Goal: Transaction & Acquisition: Purchase product/service

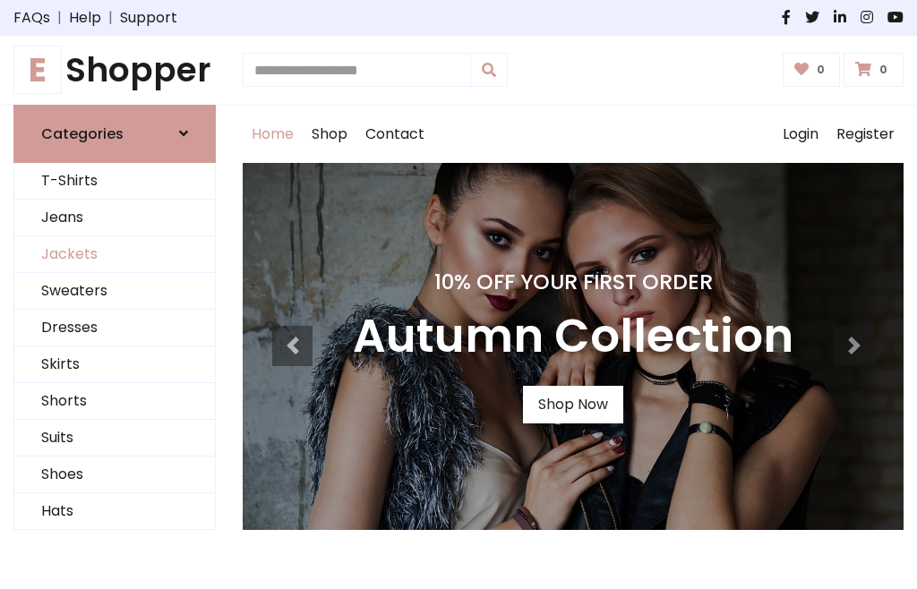
click at [115, 254] on link "Jackets" at bounding box center [114, 254] width 201 height 37
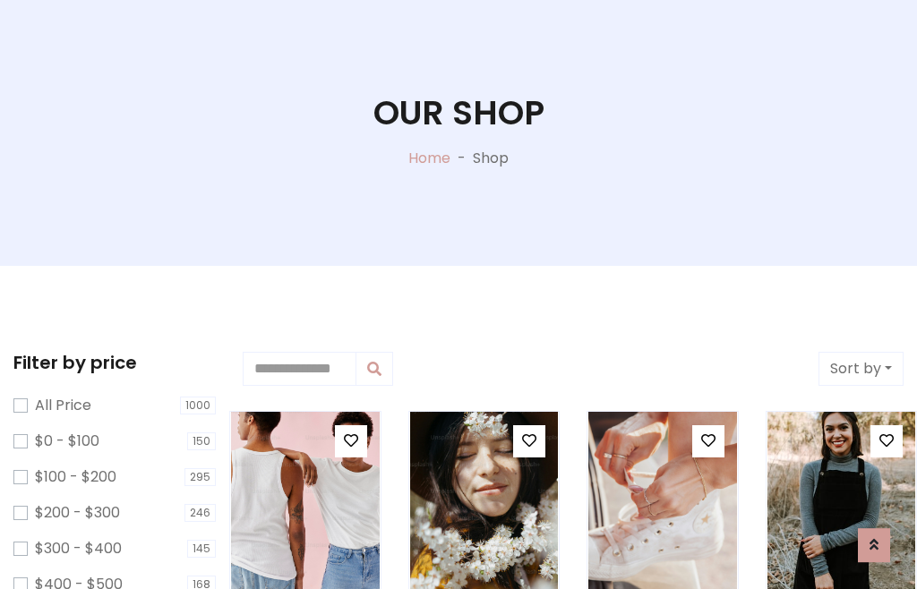
scroll to position [91, 0]
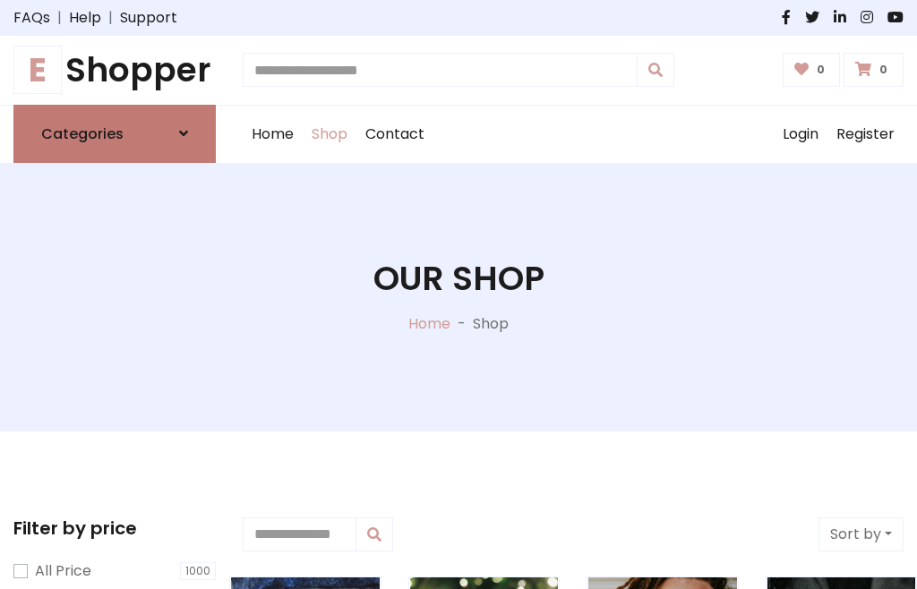
click at [115, 133] on h6 "Categories" at bounding box center [82, 133] width 82 height 17
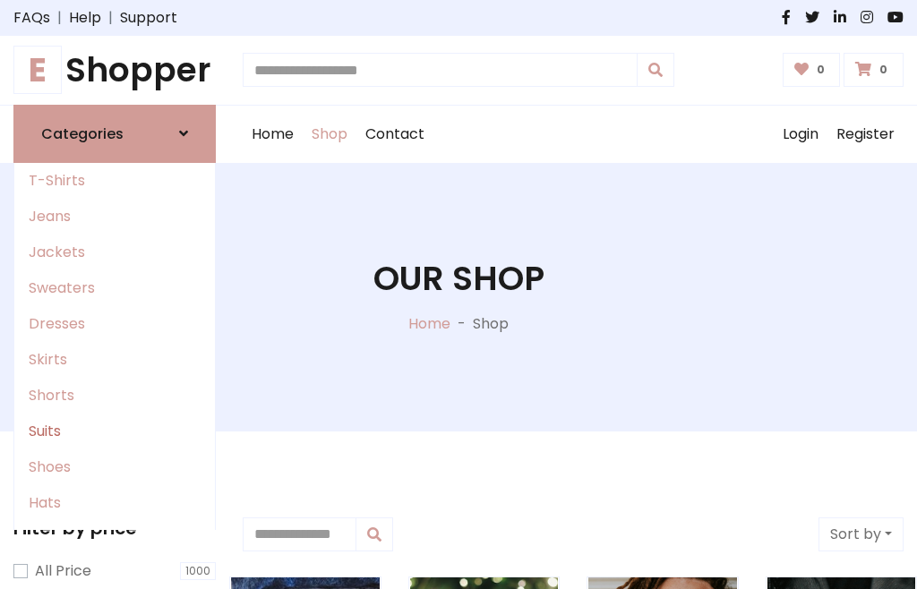
click at [115, 431] on link "Suits" at bounding box center [114, 432] width 201 height 36
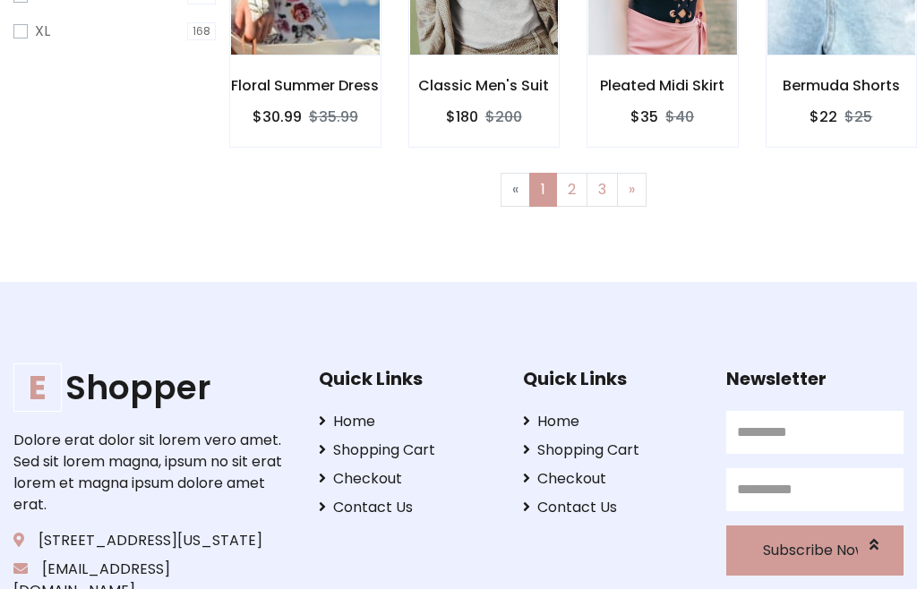
scroll to position [90, 0]
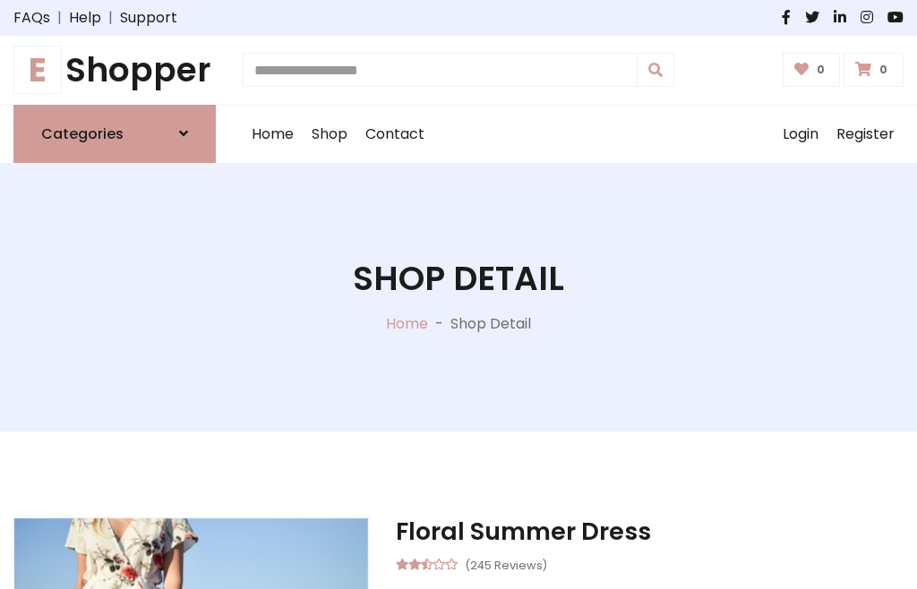
scroll to position [1672, 0]
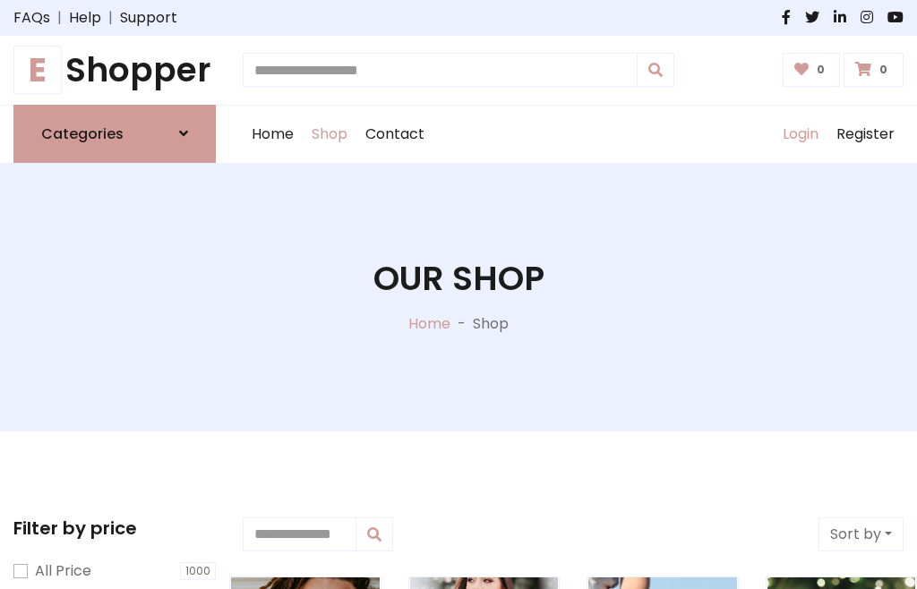
click at [800, 133] on link "Login" at bounding box center [801, 134] width 54 height 57
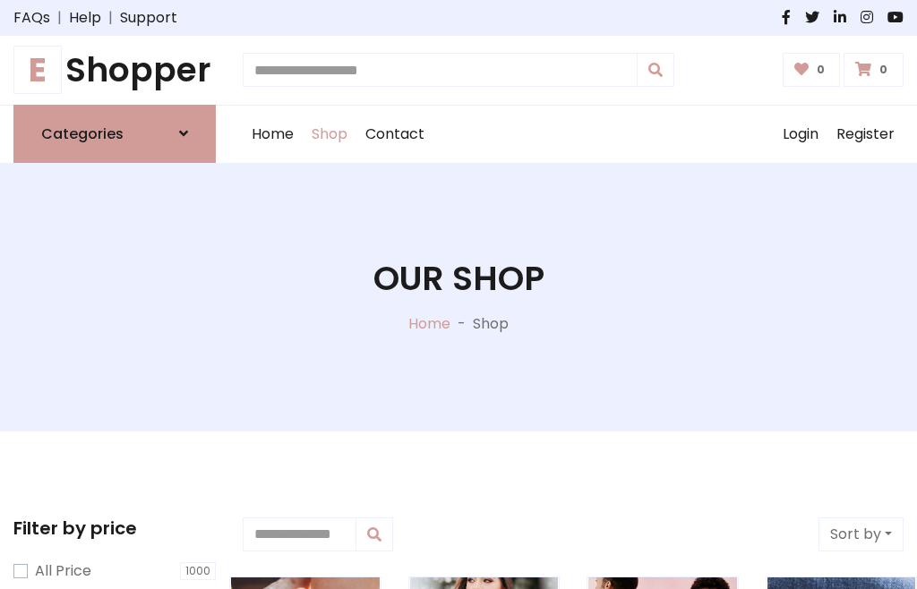
scroll to position [90, 0]
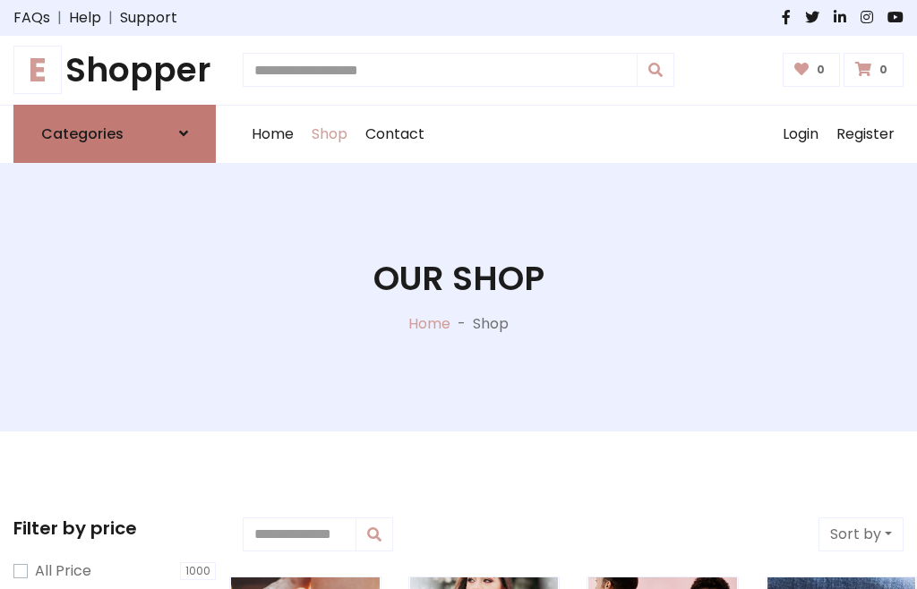
click at [184, 133] on icon at bounding box center [183, 133] width 9 height 14
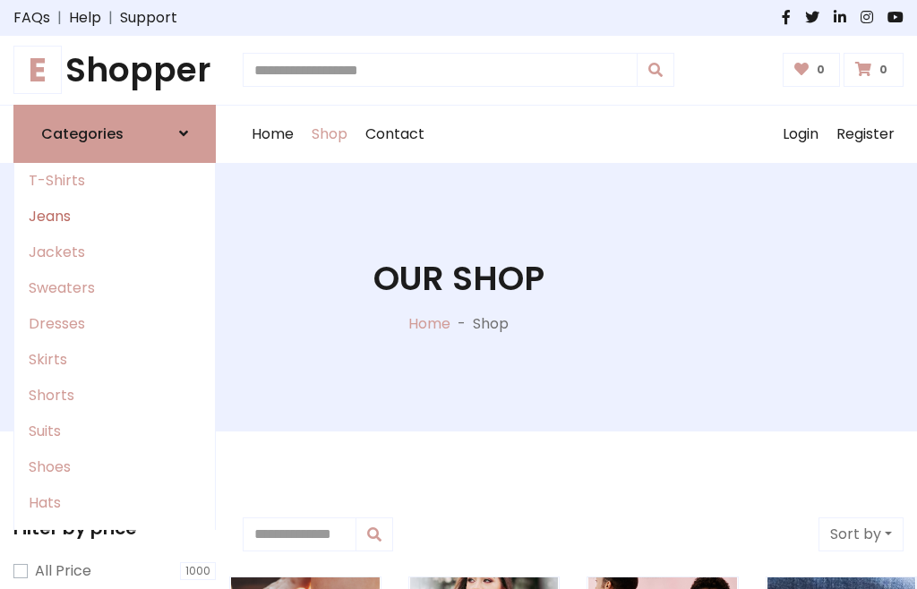
click at [115, 216] on link "Jeans" at bounding box center [114, 217] width 201 height 36
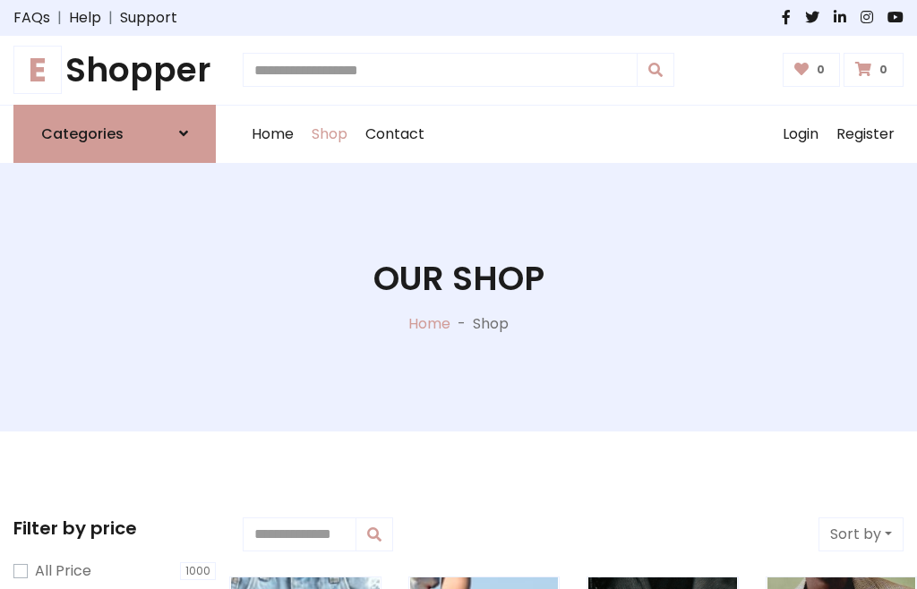
scroll to position [90, 0]
